Goal: Task Accomplishment & Management: Use online tool/utility

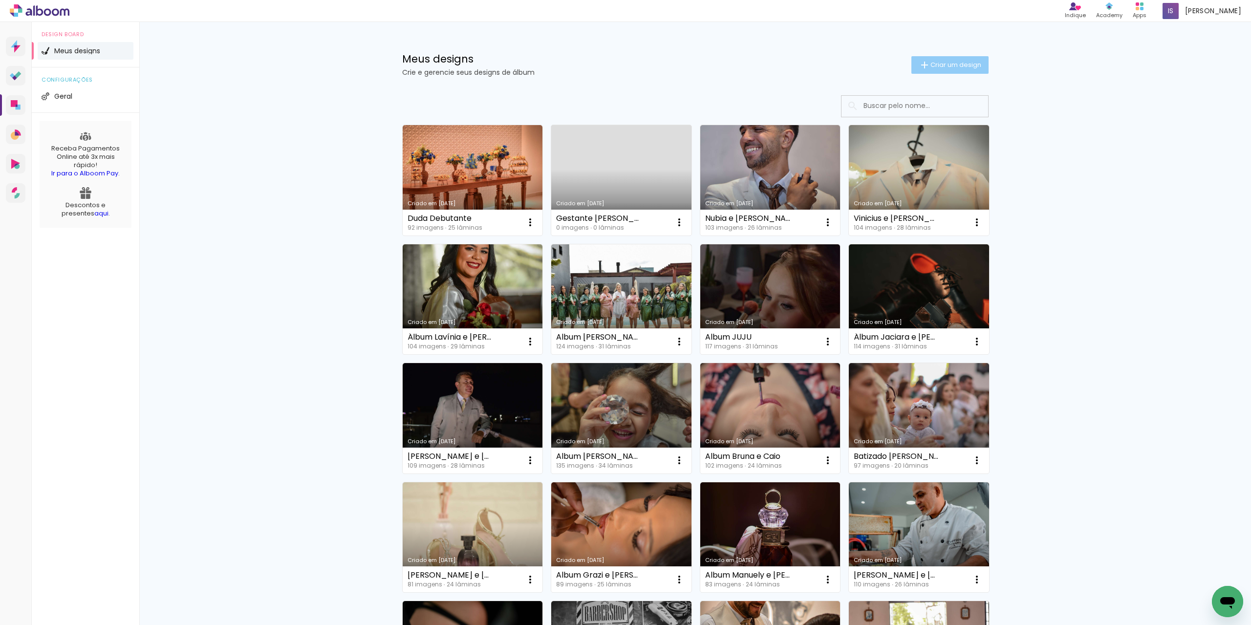
click at [927, 59] on paper-button "Criar um design" at bounding box center [949, 65] width 77 height 18
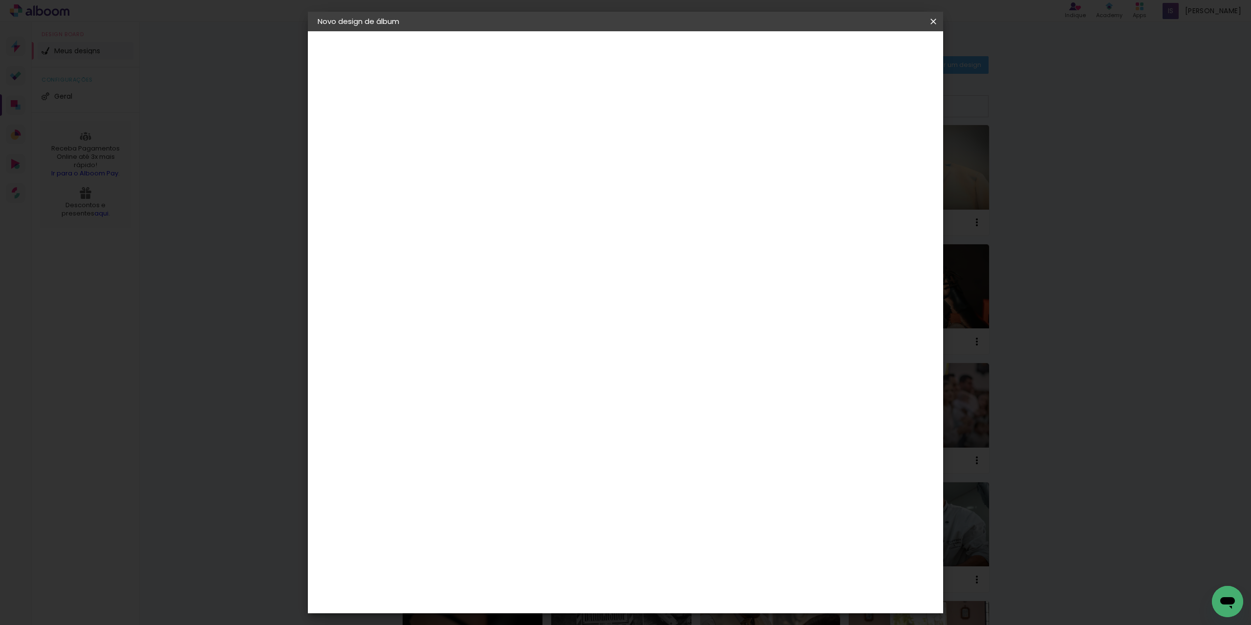
click at [477, 135] on input at bounding box center [477, 131] width 0 height 15
type input "JUnior e Maristela"
type paper-input "JUnior e Maristela"
click at [578, 58] on paper-button "Avançar" at bounding box center [554, 51] width 48 height 17
click at [583, 148] on iron-icon at bounding box center [578, 149] width 12 height 12
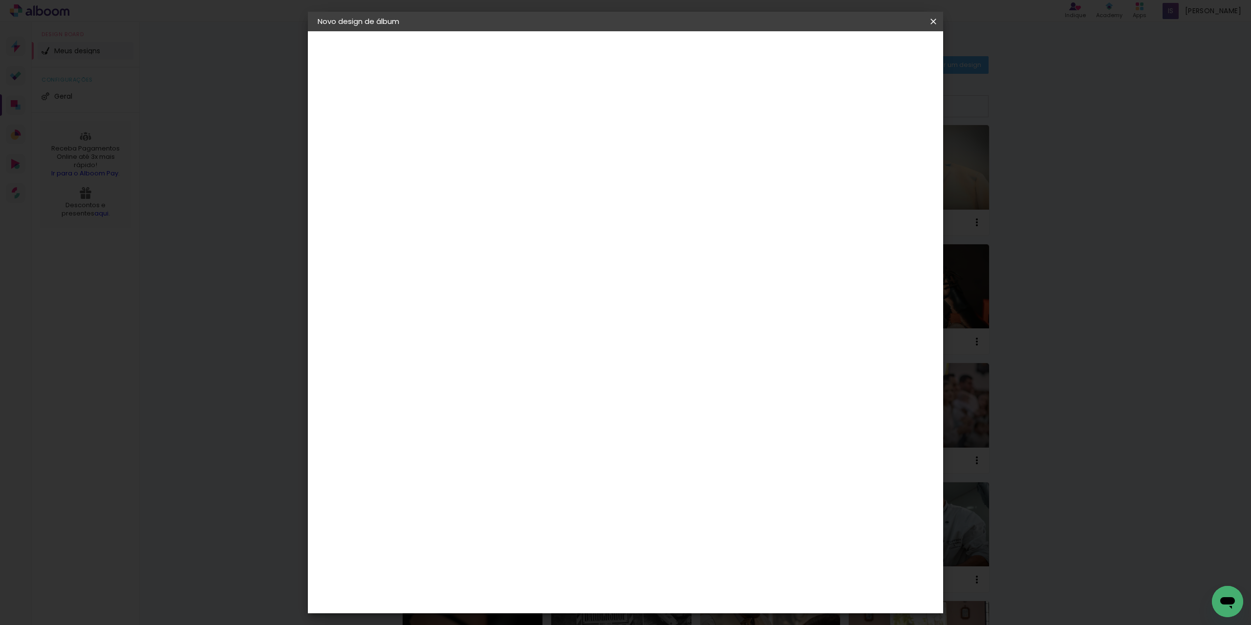
click at [0, 0] on slot "Avançar" at bounding box center [0, 0] width 0 height 0
click at [872, 51] on span "Iniciar design" at bounding box center [849, 51] width 44 height 7
